Goal: Use online tool/utility: Utilize a website feature to perform a specific function

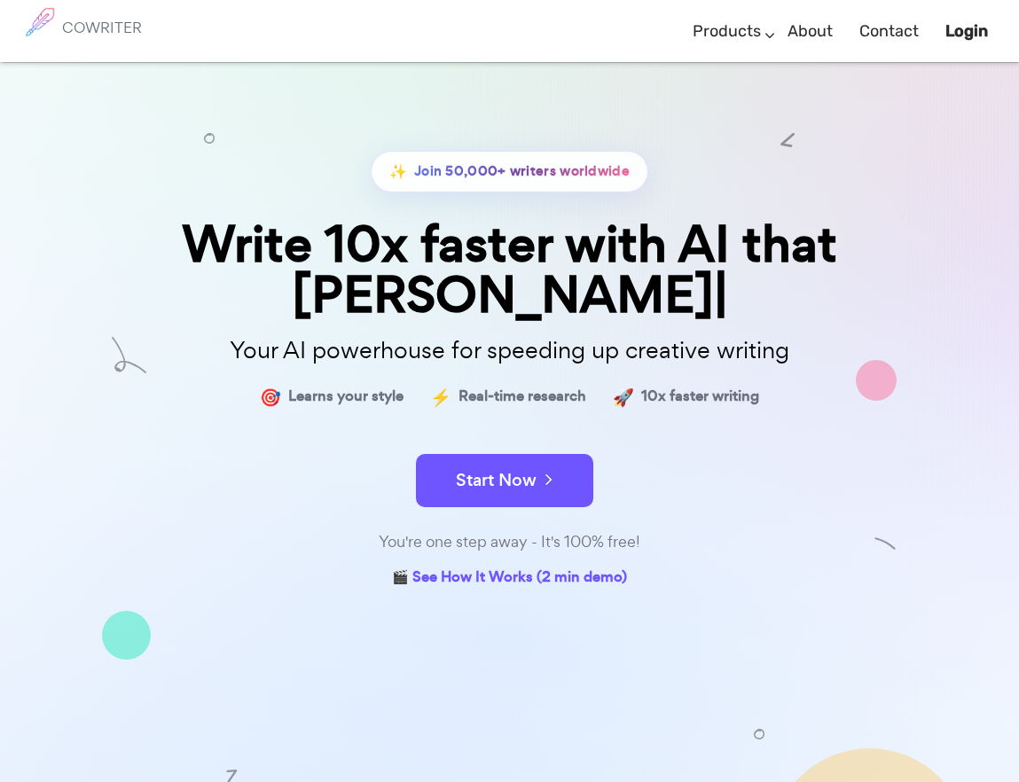
click at [558, 441] on form "Start Now" at bounding box center [509, 472] width 887 height 62
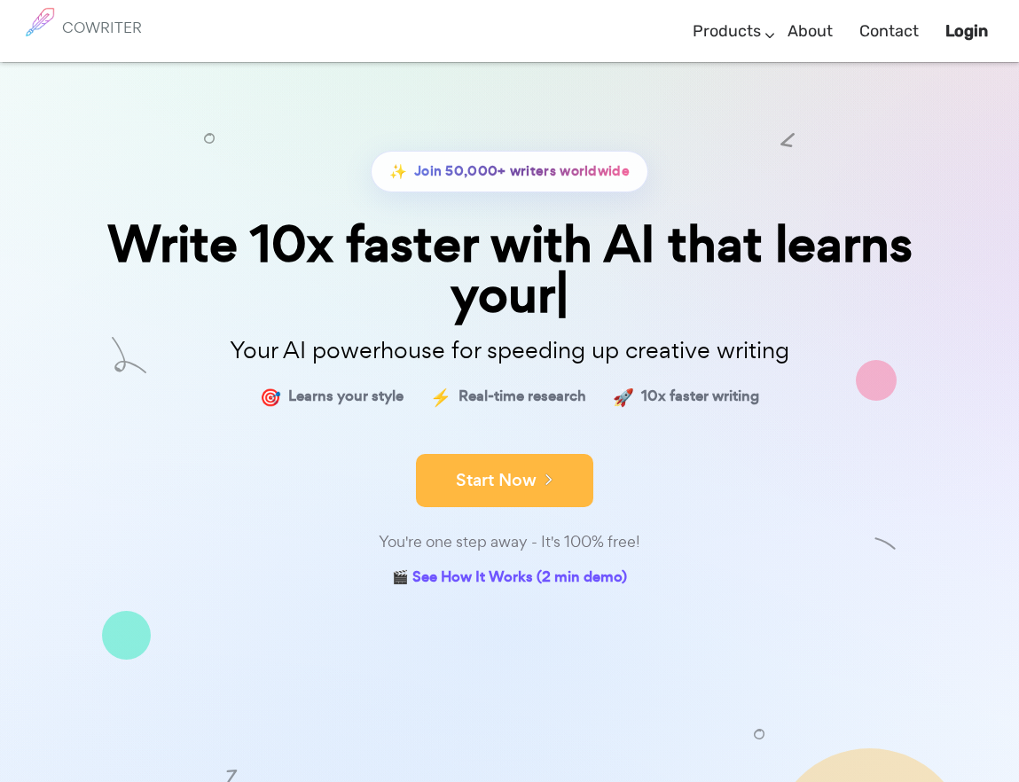
click at [526, 454] on button "Start Now" at bounding box center [504, 480] width 177 height 53
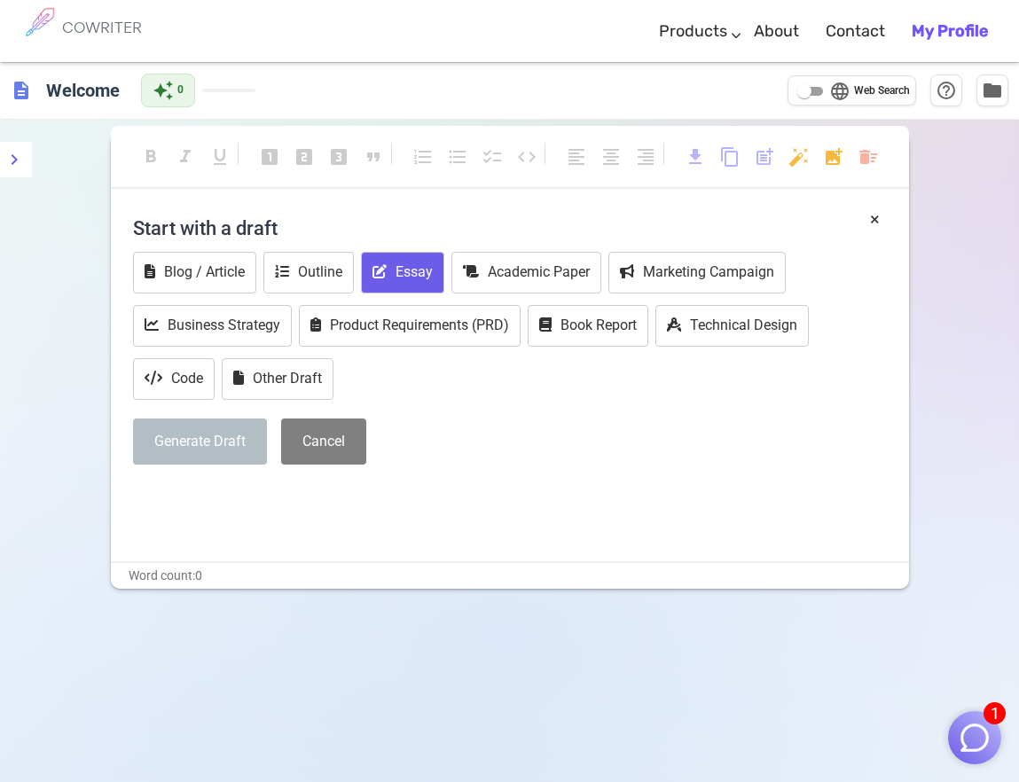
click at [399, 258] on button "Essay" at bounding box center [402, 273] width 83 height 42
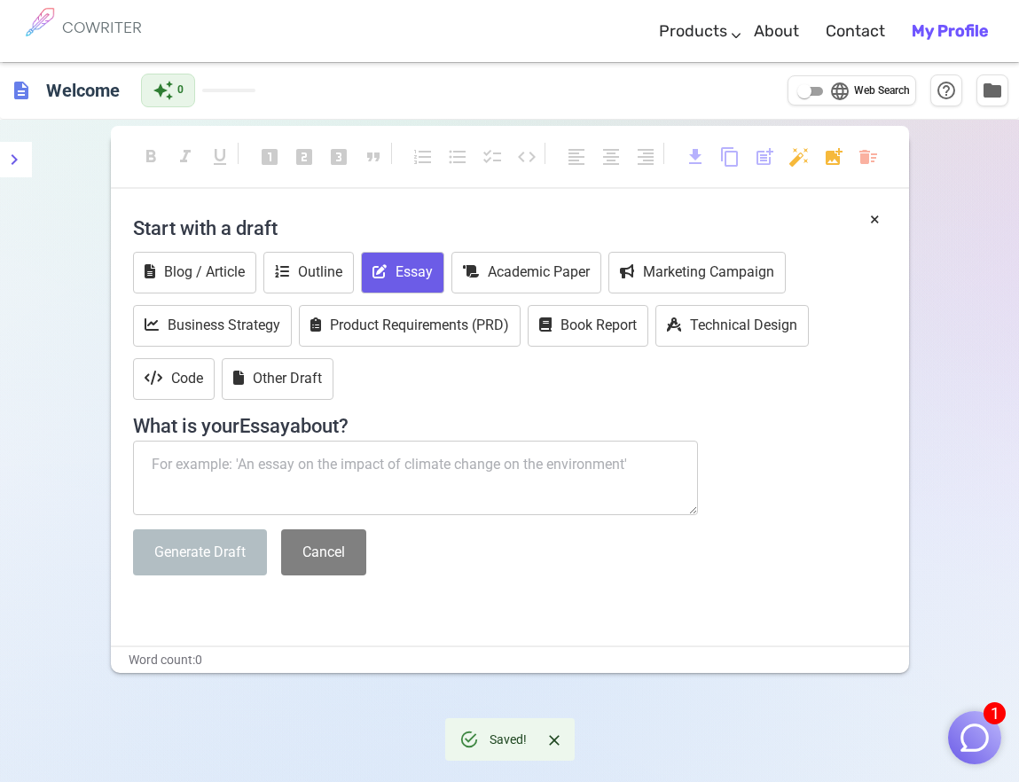
click at [223, 556] on button "Generate Draft" at bounding box center [200, 552] width 134 height 47
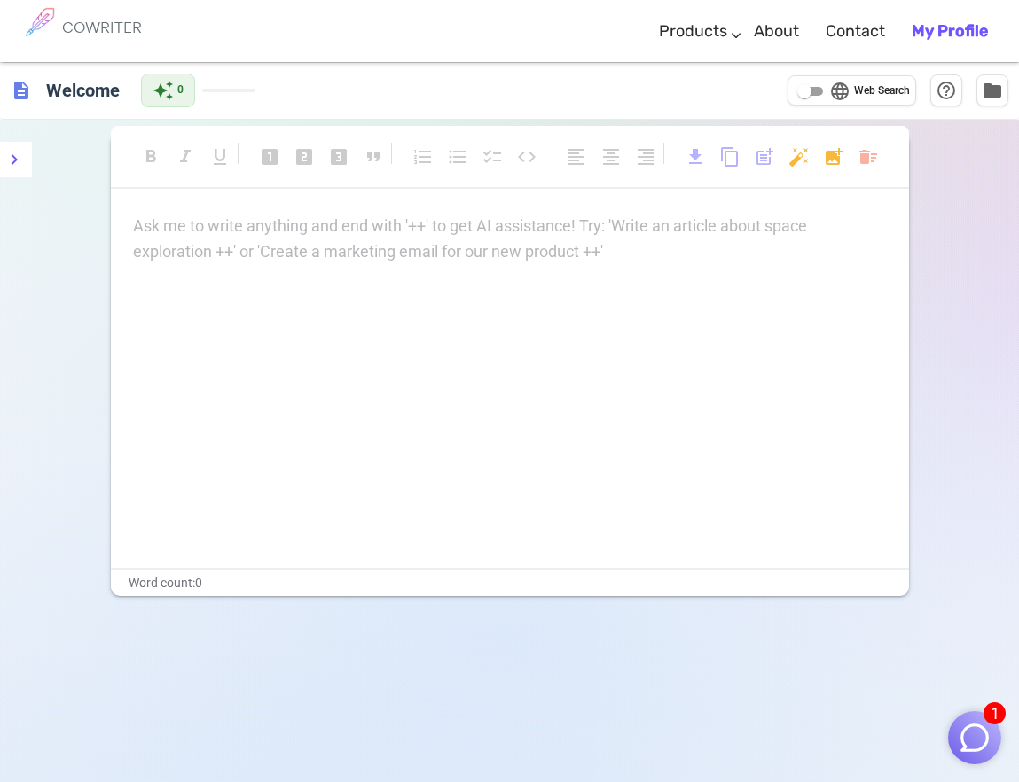
click at [943, 33] on b "My Profile" at bounding box center [949, 31] width 76 height 20
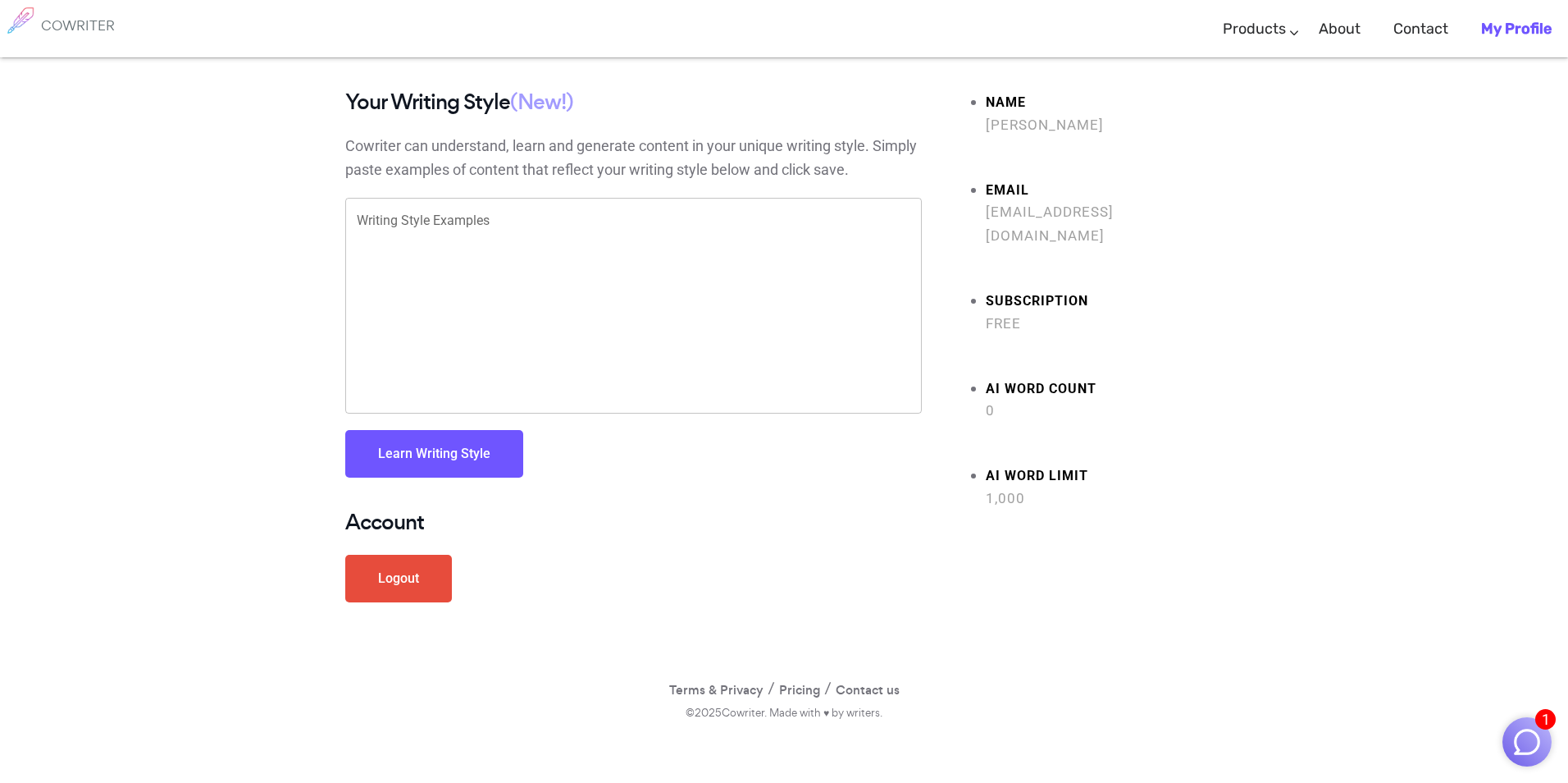
drag, startPoint x: 580, startPoint y: 131, endPoint x: 611, endPoint y: 147, distance: 34.9
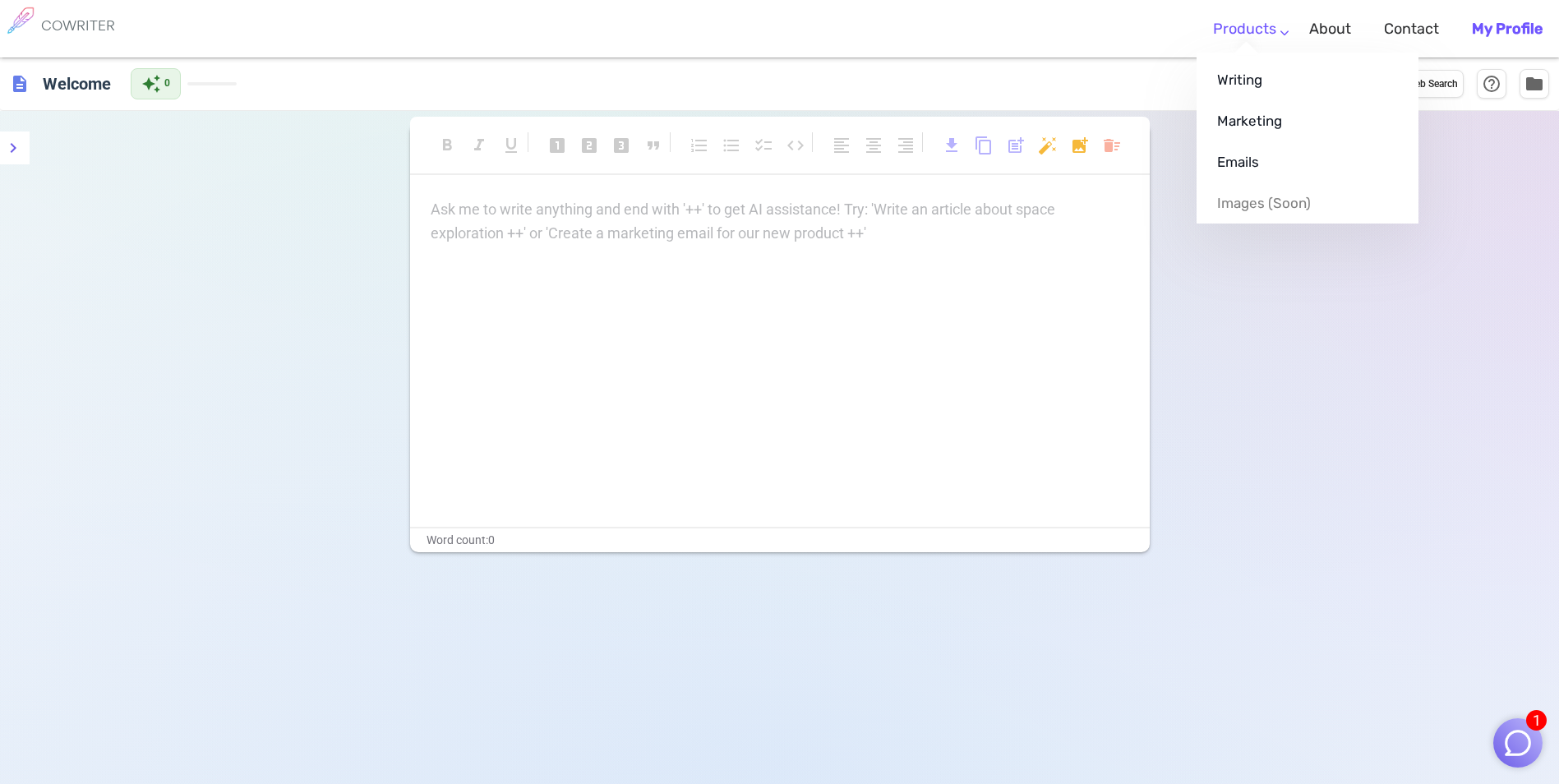
click at [1267, 32] on link "Products" at bounding box center [1245, 29] width 63 height 48
click at [1251, 53] on ul "Writing Marketing Emails Images (soon)" at bounding box center [1307, 138] width 222 height 171
click at [1249, 72] on link "Writing" at bounding box center [1307, 80] width 222 height 41
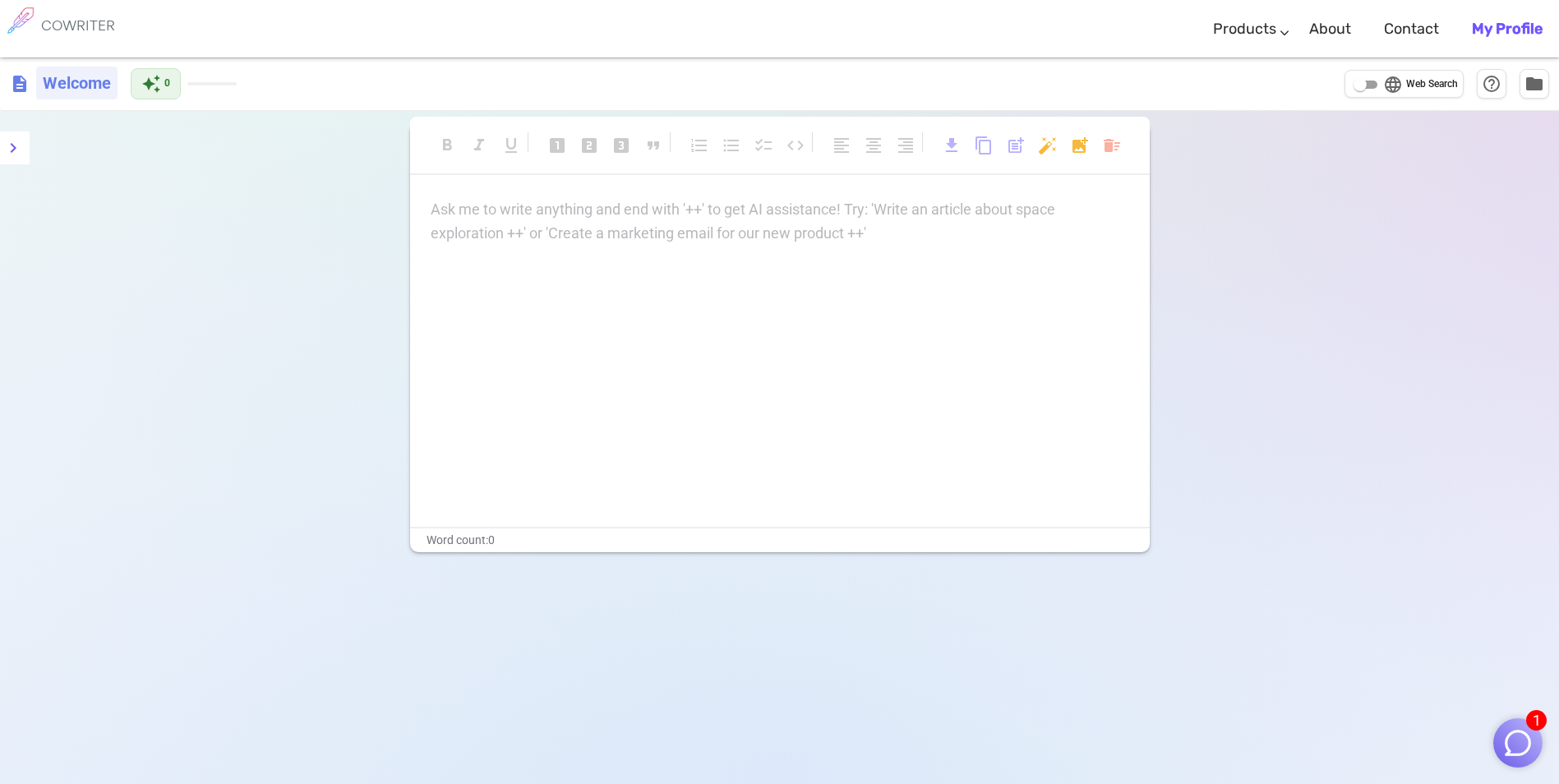
click at [74, 96] on h6 "Welcome" at bounding box center [77, 82] width 82 height 32
click at [19, 133] on button "menu" at bounding box center [12, 147] width 32 height 32
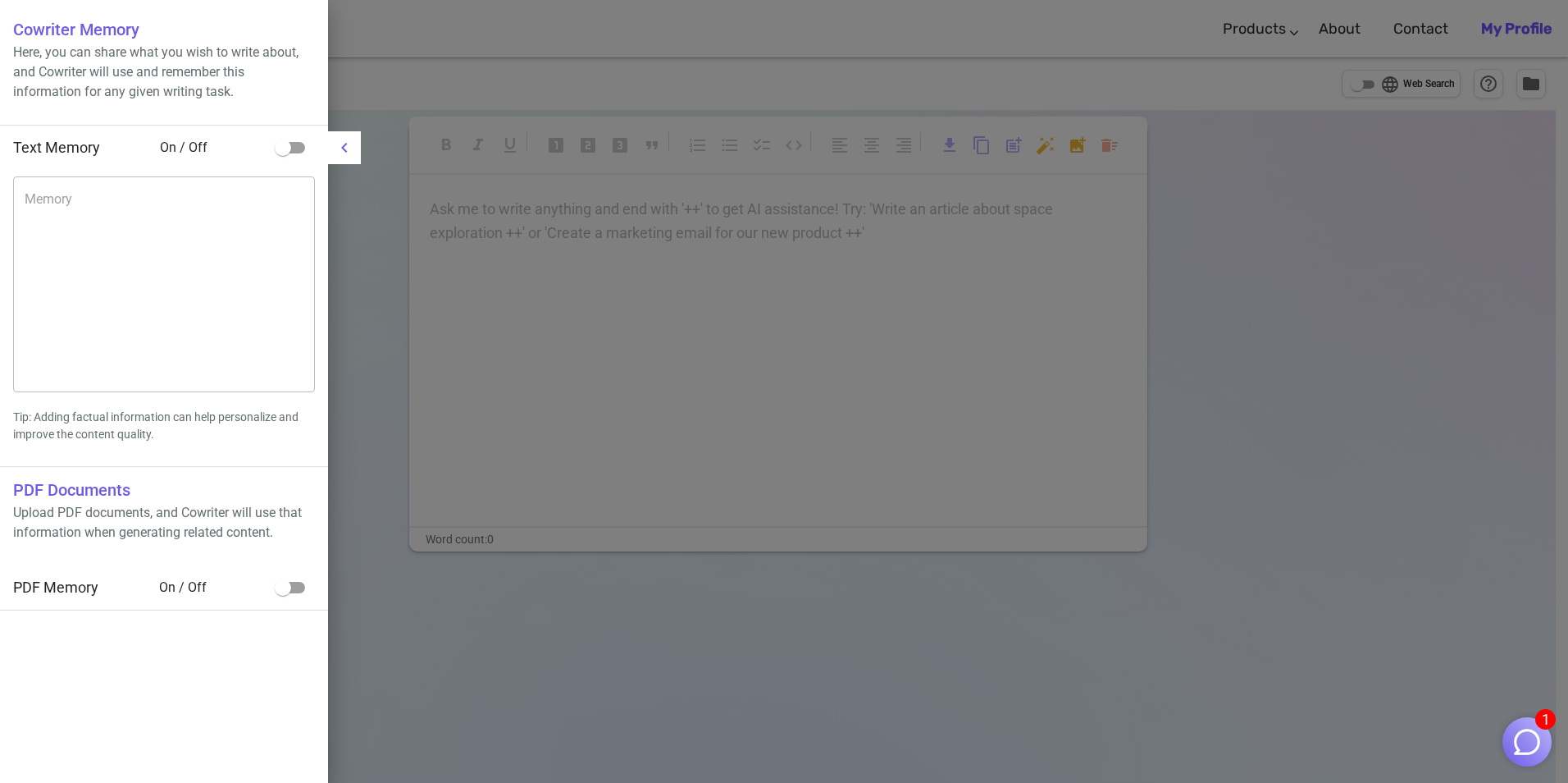
click at [1006, 611] on div at bounding box center [784, 392] width 1568 height 783
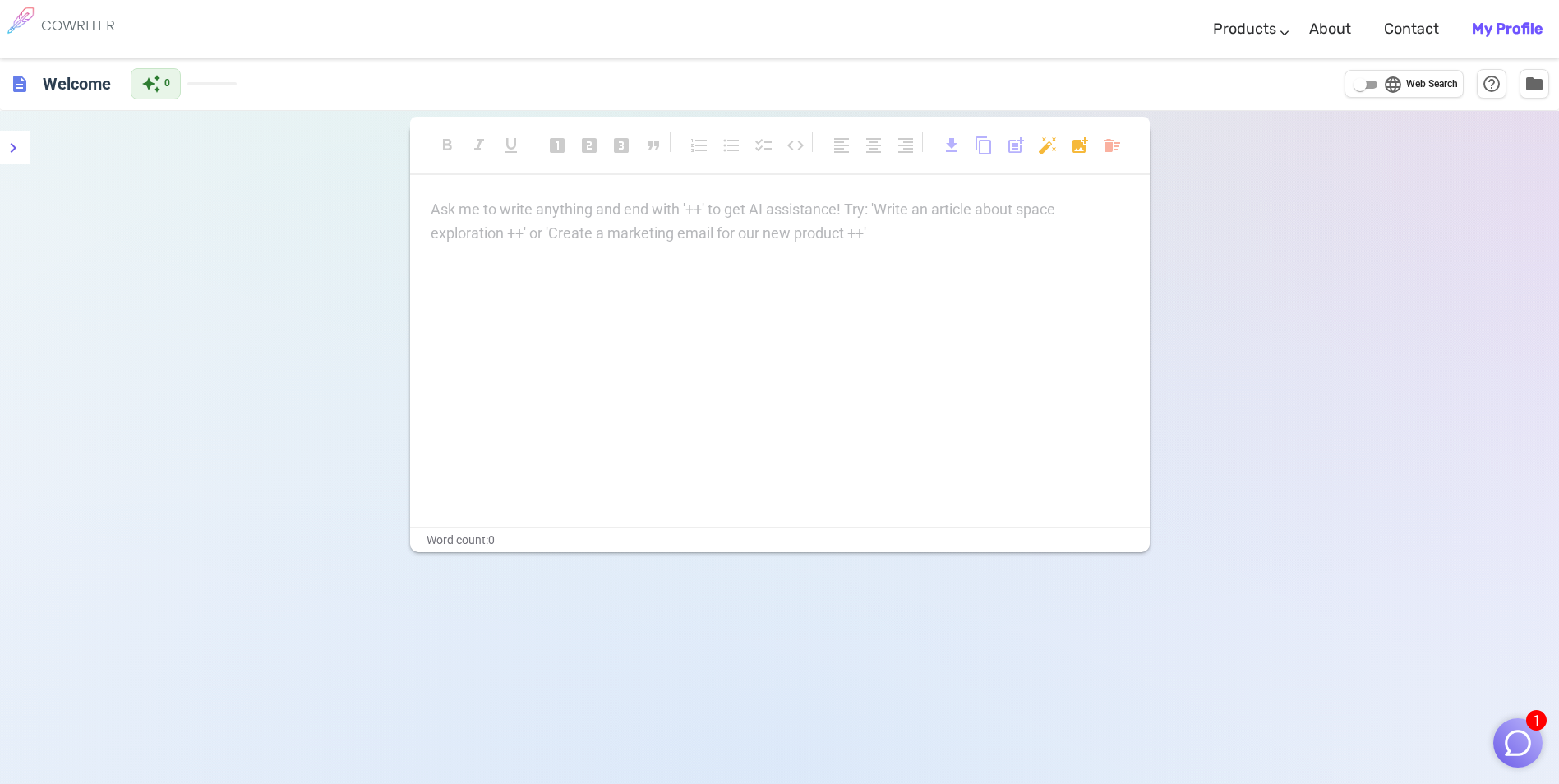
click at [17, 81] on span "description" at bounding box center [19, 83] width 19 height 19
click at [1524, 26] on b "My Profile" at bounding box center [1507, 29] width 70 height 19
